Goal: Task Accomplishment & Management: Manage account settings

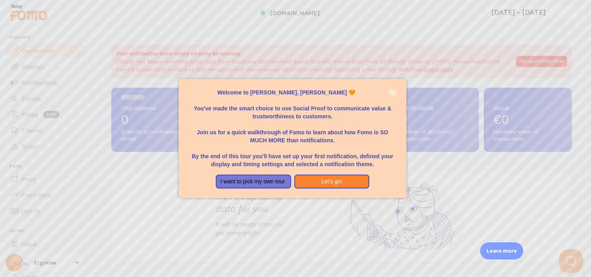
click at [396, 89] on p "Welcome to [PERSON_NAME], [PERSON_NAME] 🧡" at bounding box center [292, 92] width 208 height 8
click at [391, 91] on icon "close," at bounding box center [393, 92] width 4 height 4
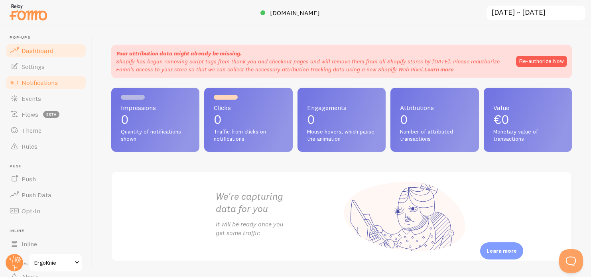
click at [47, 82] on span "Notifications" at bounding box center [40, 83] width 36 height 8
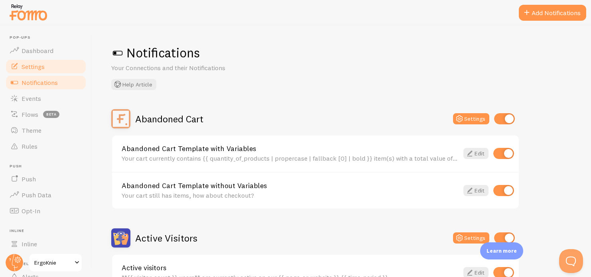
click at [47, 72] on link "Settings" at bounding box center [46, 67] width 82 height 16
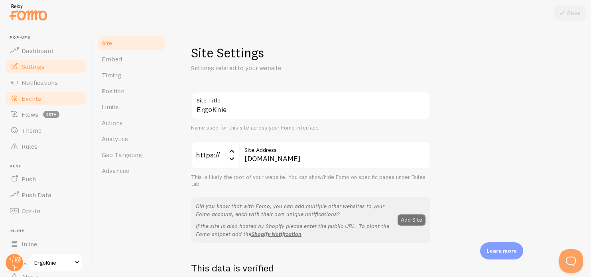
click at [38, 96] on span "Events" at bounding box center [32, 98] width 20 height 8
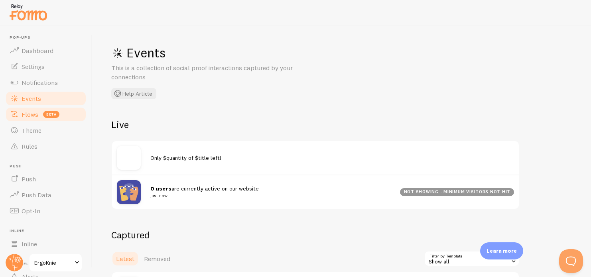
click at [35, 113] on span "Flows" at bounding box center [30, 114] width 17 height 8
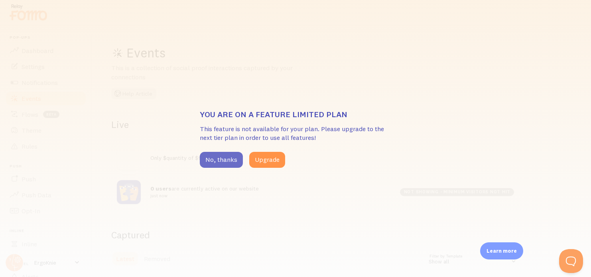
click at [212, 163] on button "No, thanks" at bounding box center [221, 160] width 43 height 16
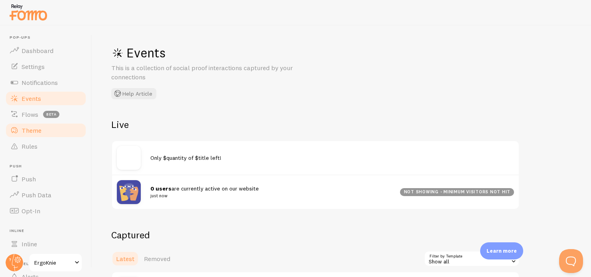
click at [39, 135] on link "Theme" at bounding box center [46, 130] width 82 height 16
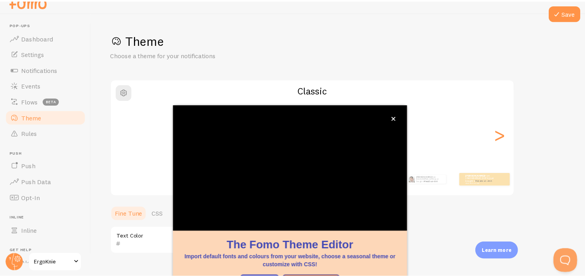
scroll to position [75, 0]
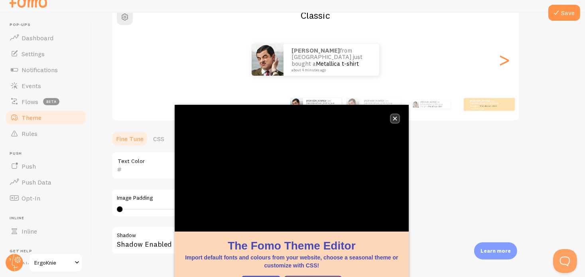
click at [395, 115] on button "close," at bounding box center [395, 118] width 8 height 8
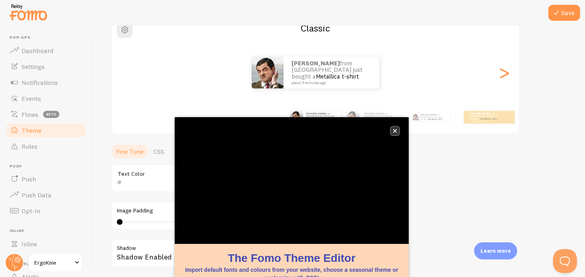
click at [394, 131] on icon "close," at bounding box center [395, 131] width 4 height 4
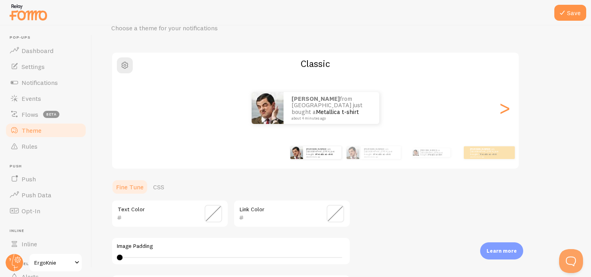
scroll to position [35, 0]
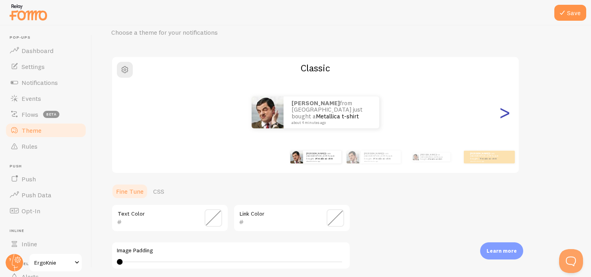
click at [502, 124] on div ">" at bounding box center [504, 112] width 10 height 57
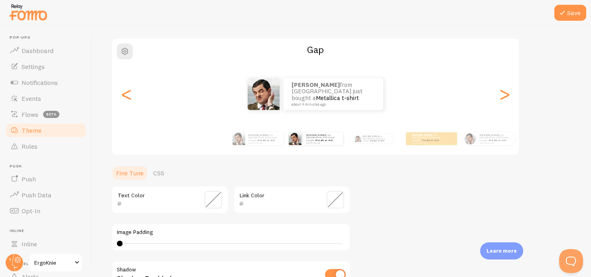
scroll to position [0, 0]
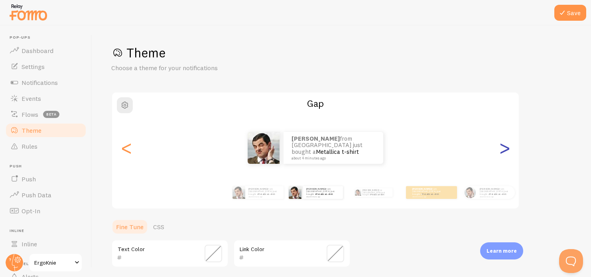
click at [506, 155] on div ">" at bounding box center [504, 147] width 10 height 57
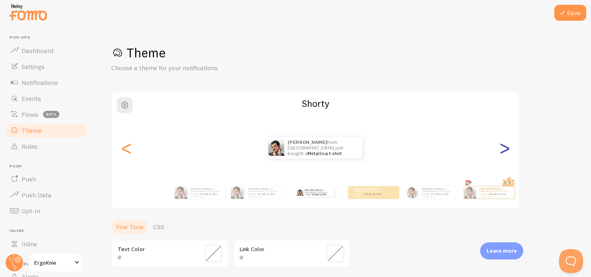
click at [506, 155] on div ">" at bounding box center [504, 147] width 10 height 57
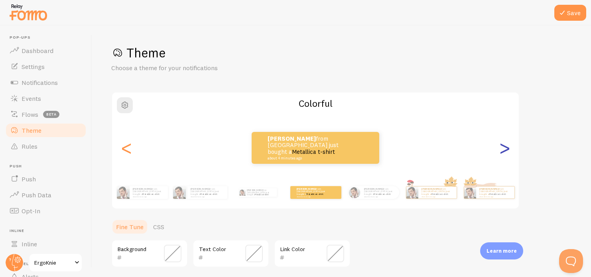
click at [506, 153] on div ">" at bounding box center [504, 147] width 10 height 57
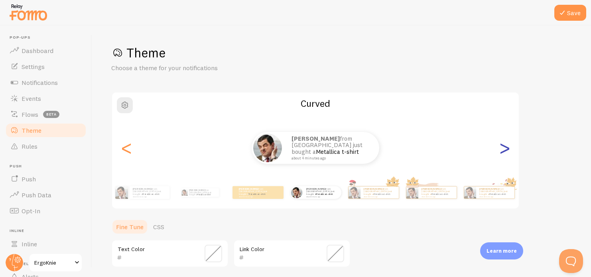
click at [506, 153] on div ">" at bounding box center [504, 147] width 10 height 57
type input "0"
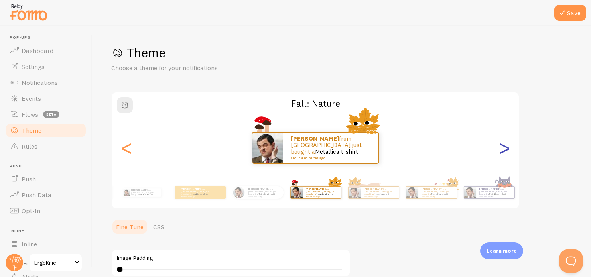
click at [506, 153] on div ">" at bounding box center [504, 147] width 10 height 57
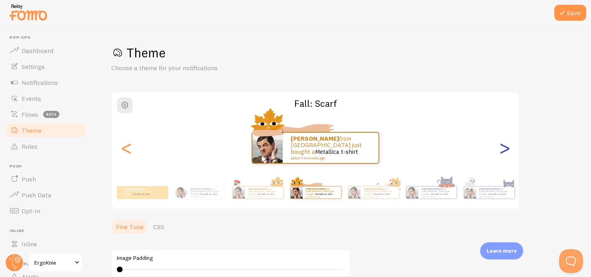
click at [506, 153] on div ">" at bounding box center [504, 147] width 10 height 57
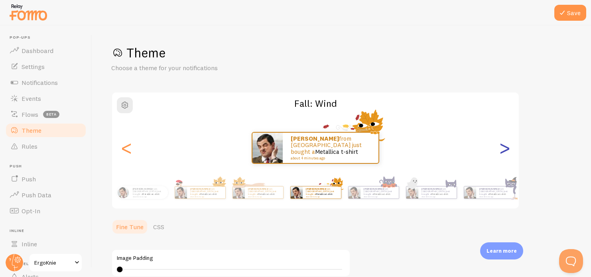
click at [505, 151] on div ">" at bounding box center [504, 147] width 10 height 57
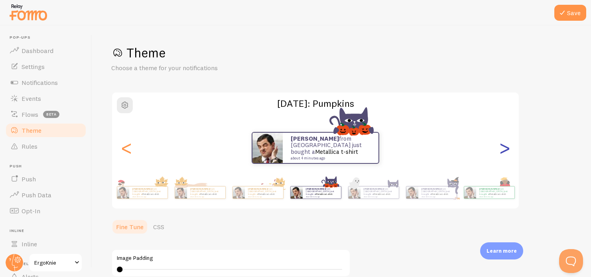
click at [505, 151] on div ">" at bounding box center [504, 147] width 10 height 57
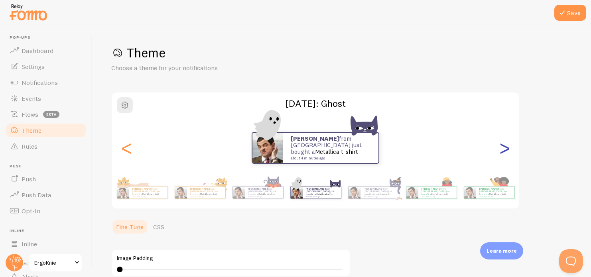
click at [505, 151] on div ">" at bounding box center [504, 147] width 10 height 57
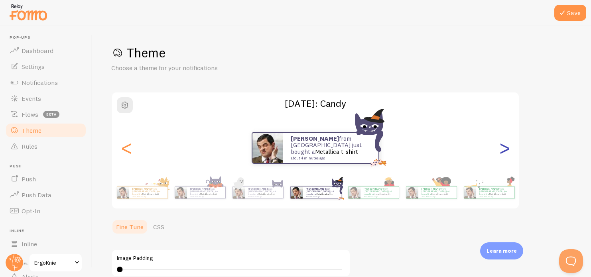
click at [505, 151] on div ">" at bounding box center [504, 147] width 10 height 57
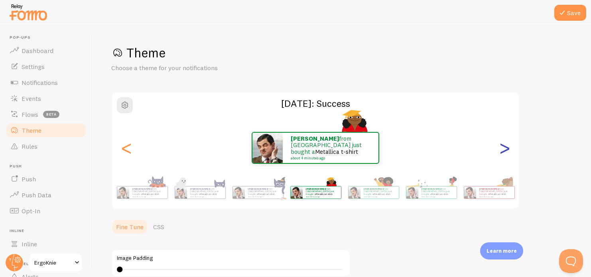
click at [505, 151] on div ">" at bounding box center [504, 147] width 10 height 57
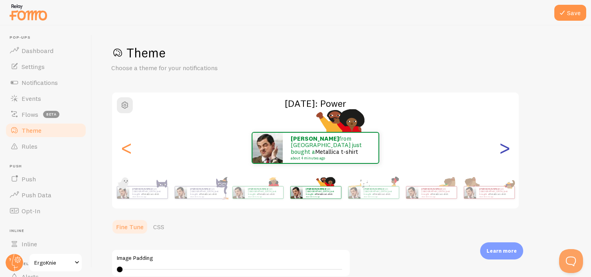
click at [505, 151] on div ">" at bounding box center [504, 147] width 10 height 57
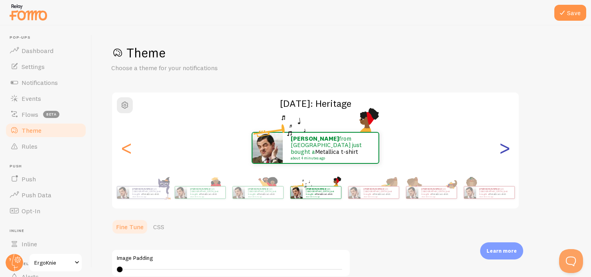
click at [505, 151] on div ">" at bounding box center [504, 147] width 10 height 57
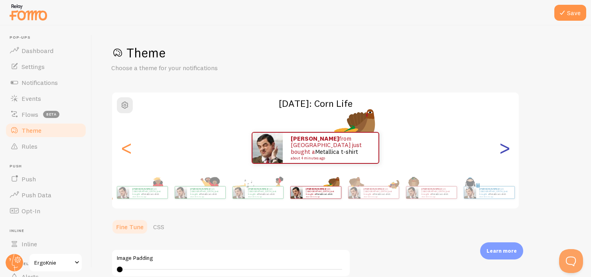
click at [505, 151] on div ">" at bounding box center [504, 147] width 10 height 57
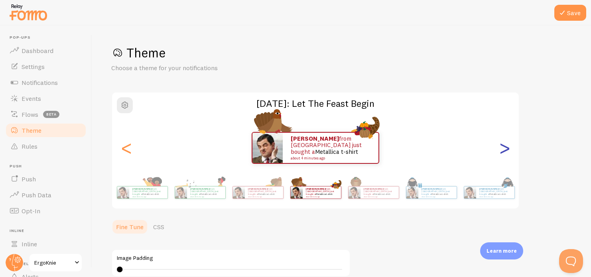
click at [505, 151] on div ">" at bounding box center [504, 147] width 10 height 57
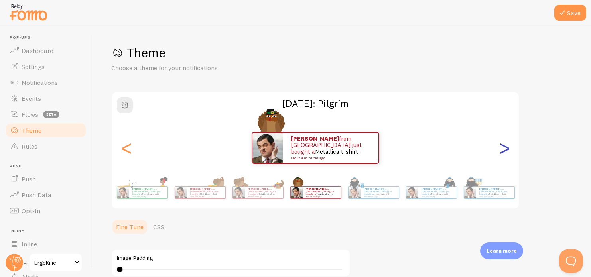
click at [505, 151] on div ">" at bounding box center [504, 147] width 10 height 57
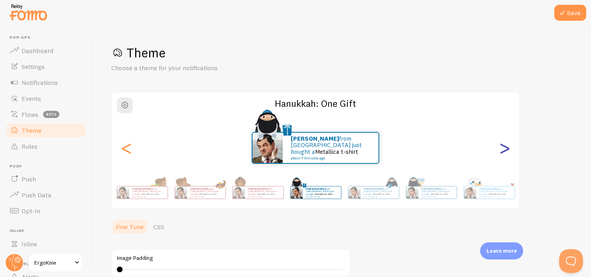
click at [505, 151] on div ">" at bounding box center [504, 147] width 10 height 57
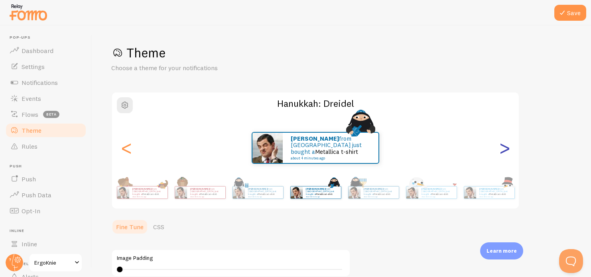
click at [505, 151] on div ">" at bounding box center [504, 147] width 10 height 57
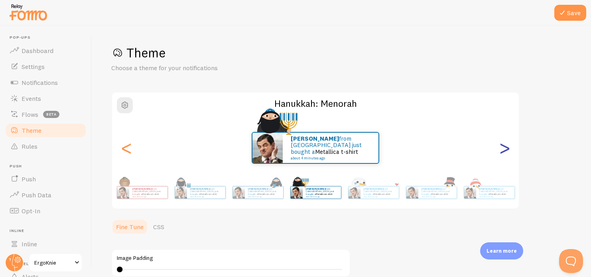
click at [505, 147] on div ">" at bounding box center [504, 147] width 10 height 57
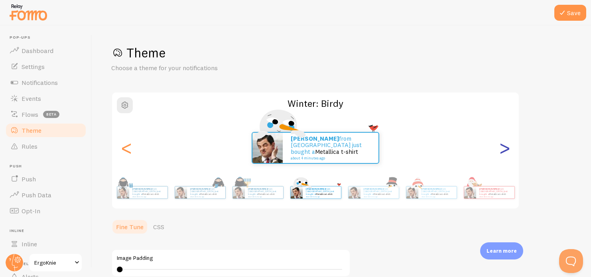
click at [505, 147] on div ">" at bounding box center [504, 147] width 10 height 57
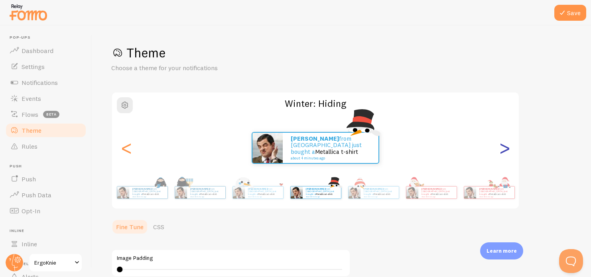
click at [505, 147] on div ">" at bounding box center [504, 147] width 10 height 57
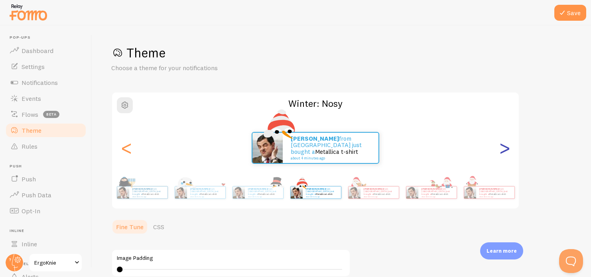
click at [505, 147] on div ">" at bounding box center [504, 147] width 10 height 57
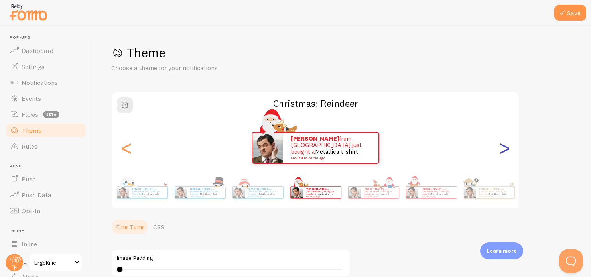
click at [505, 147] on div ">" at bounding box center [504, 147] width 10 height 57
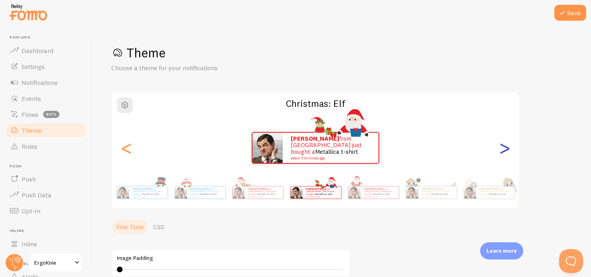
click at [505, 147] on div ">" at bounding box center [504, 147] width 10 height 57
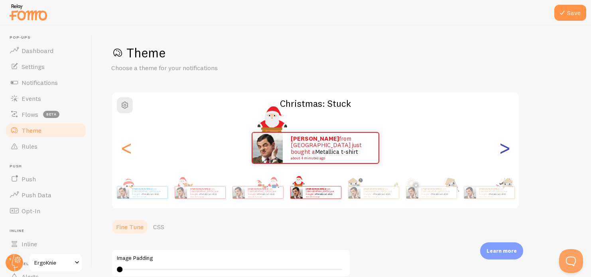
click at [505, 147] on div ">" at bounding box center [504, 147] width 10 height 57
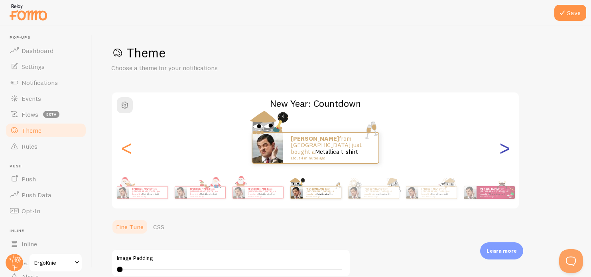
click at [505, 147] on div ">" at bounding box center [504, 147] width 10 height 57
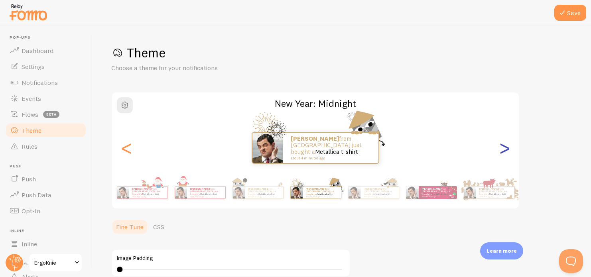
click at [505, 147] on div ">" at bounding box center [504, 147] width 10 height 57
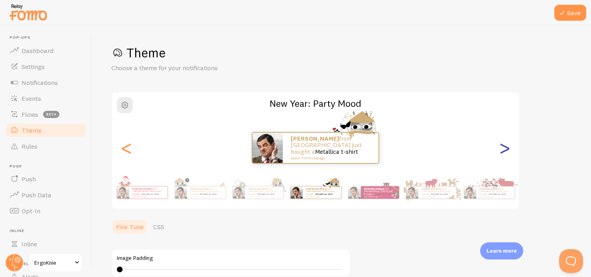
click at [505, 147] on div ">" at bounding box center [504, 147] width 10 height 57
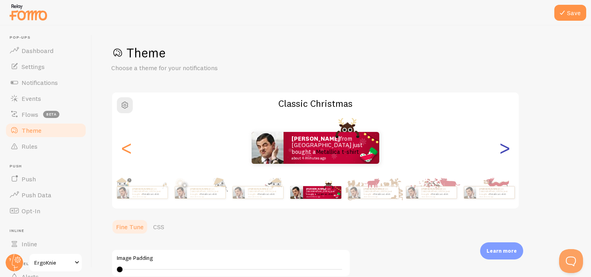
click at [505, 147] on div ">" at bounding box center [504, 147] width 10 height 57
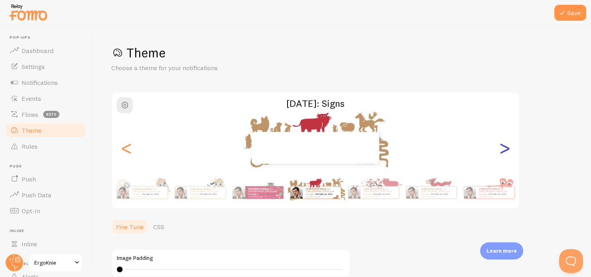
click at [505, 147] on div ">" at bounding box center [504, 147] width 10 height 57
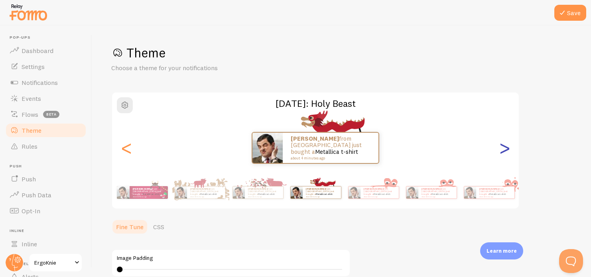
click at [505, 147] on div ">" at bounding box center [504, 147] width 10 height 57
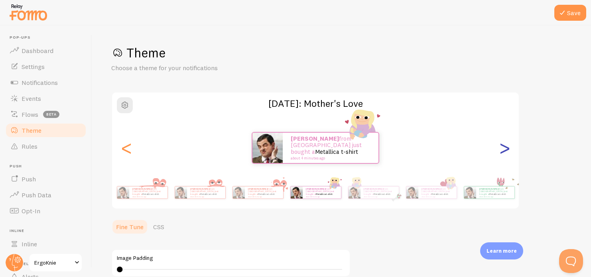
click at [505, 147] on div ">" at bounding box center [504, 147] width 10 height 57
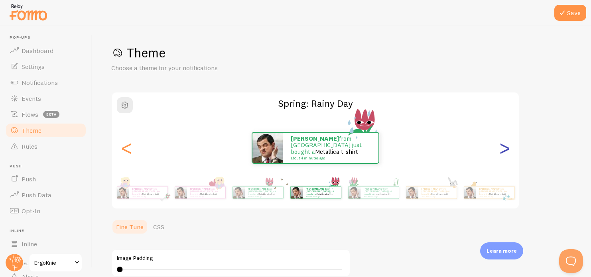
click at [505, 147] on div ">" at bounding box center [504, 147] width 10 height 57
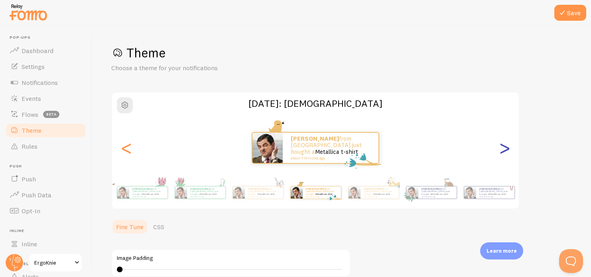
click at [505, 147] on div ">" at bounding box center [504, 147] width 10 height 57
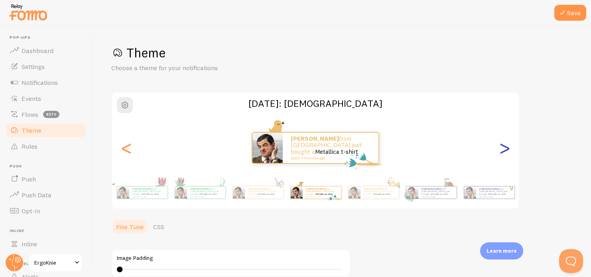
click at [505, 147] on div ">" at bounding box center [504, 147] width 10 height 57
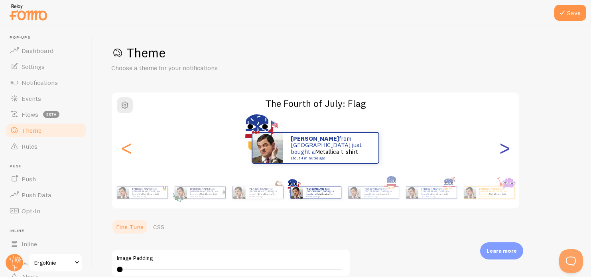
click at [505, 147] on div ">" at bounding box center [504, 147] width 10 height 57
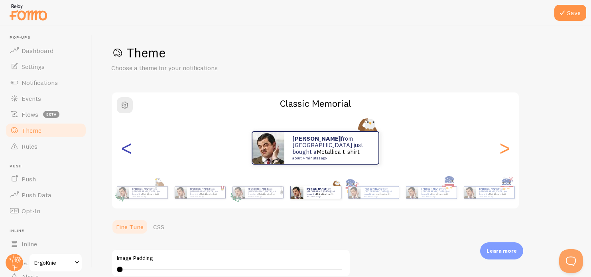
click at [125, 153] on div "<" at bounding box center [127, 147] width 10 height 57
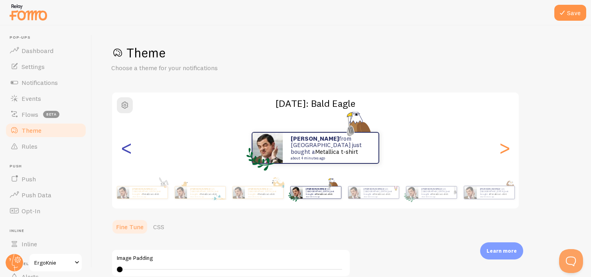
click at [125, 153] on div "<" at bounding box center [127, 147] width 10 height 57
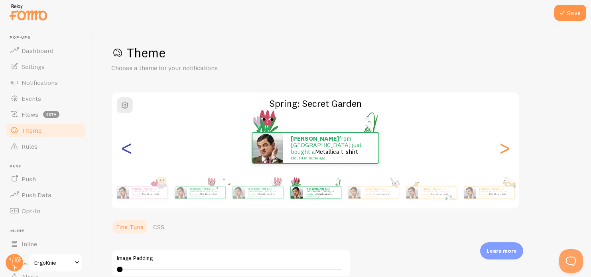
click at [125, 153] on div "<" at bounding box center [127, 147] width 10 height 57
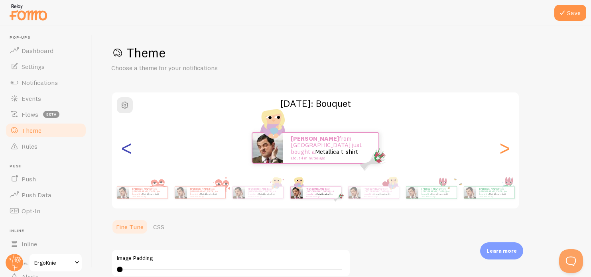
click at [125, 153] on div "<" at bounding box center [127, 147] width 10 height 57
click at [125, 151] on div "<" at bounding box center [127, 147] width 10 height 57
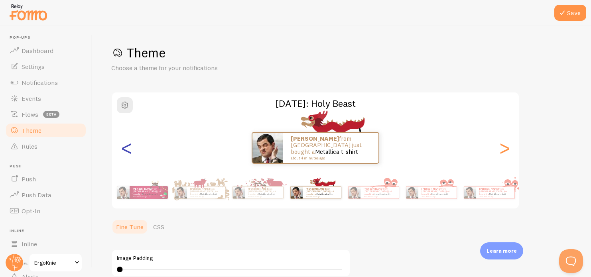
click at [122, 145] on div "<" at bounding box center [127, 147] width 10 height 57
click at [122, 144] on div "<" at bounding box center [127, 147] width 10 height 57
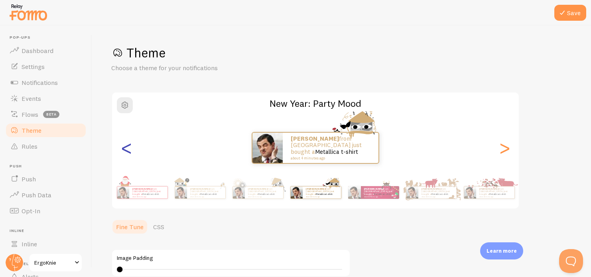
click at [122, 144] on div "<" at bounding box center [127, 147] width 10 height 57
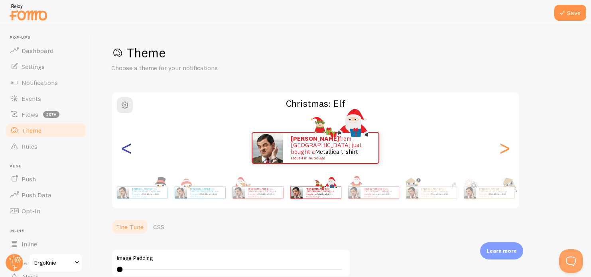
click at [122, 146] on div "<" at bounding box center [127, 147] width 10 height 57
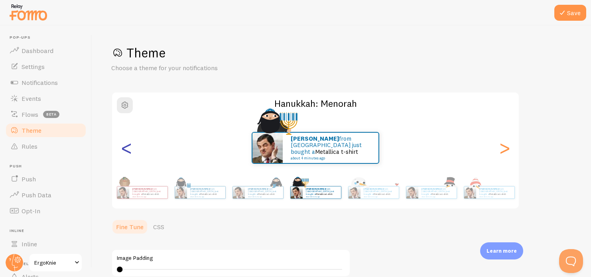
click at [122, 146] on div "<" at bounding box center [127, 147] width 10 height 57
click at [130, 144] on div "[PERSON_NAME] from [GEOGRAPHIC_DATA] just bought a Metallica t-shirt about 4 mi…" at bounding box center [315, 147] width 407 height 57
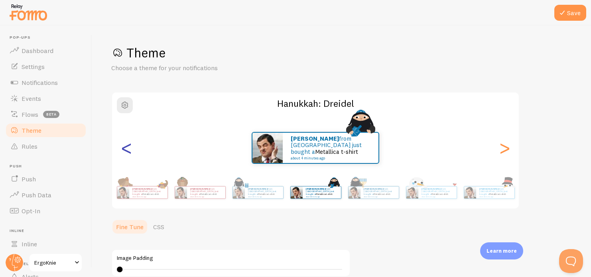
click at [127, 148] on div "<" at bounding box center [127, 147] width 10 height 57
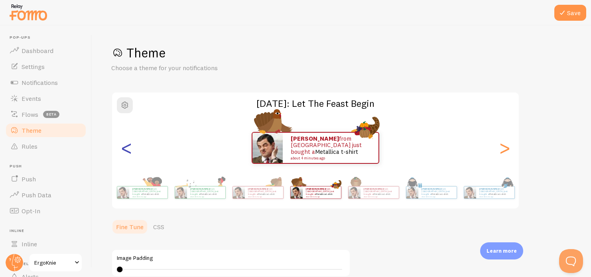
click at [127, 148] on div "<" at bounding box center [127, 147] width 10 height 57
